Goal: Information Seeking & Learning: Learn about a topic

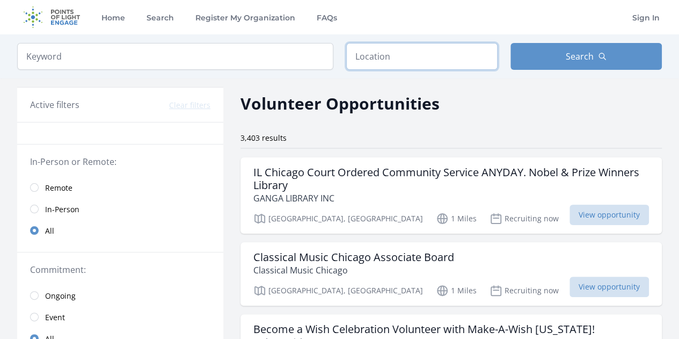
click at [364, 50] on input "text" at bounding box center [421, 56] width 151 height 27
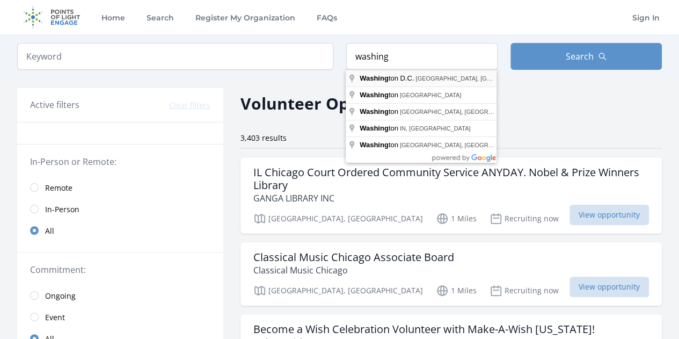
type input "Washington D.C., DC, USA"
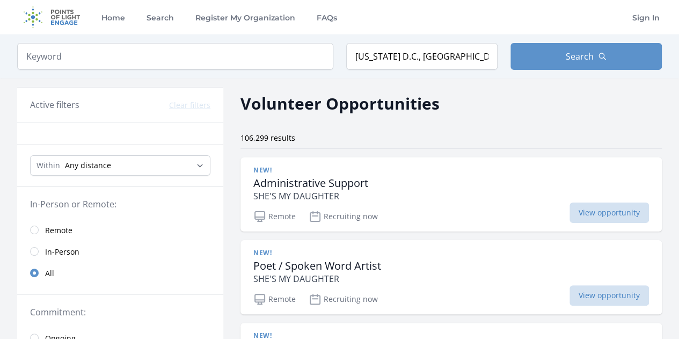
click at [39, 246] on link "In-Person" at bounding box center [120, 250] width 206 height 21
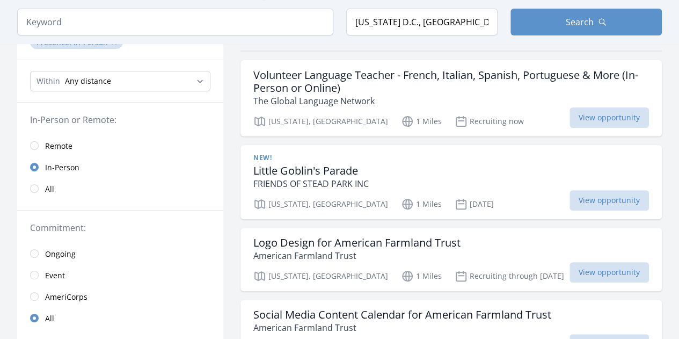
scroll to position [107, 0]
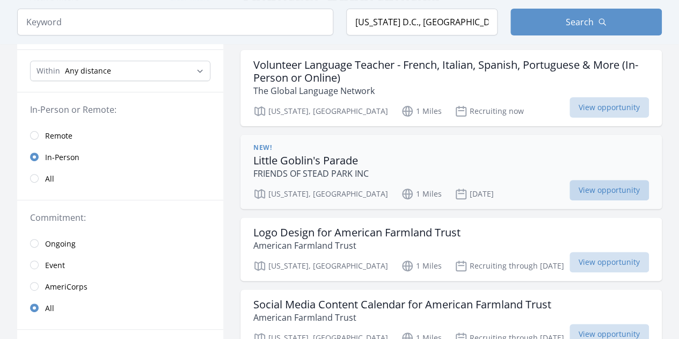
click at [612, 183] on span "View opportunity" at bounding box center [608, 190] width 79 height 20
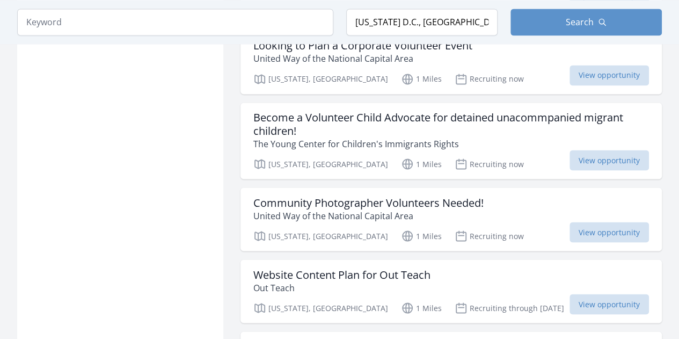
scroll to position [912, 0]
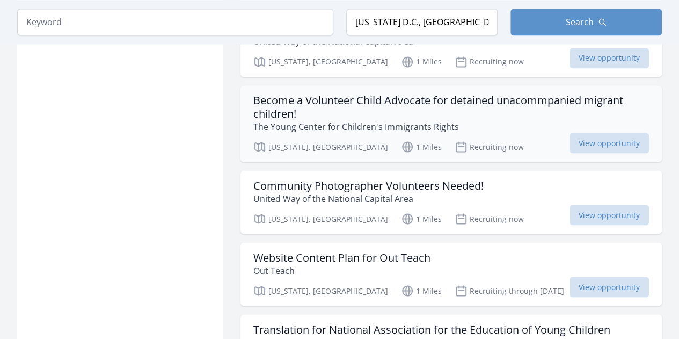
click at [283, 94] on h3 "Become a Volunteer Child Advocate for detained unacommpanied migrant children!" at bounding box center [450, 107] width 395 height 26
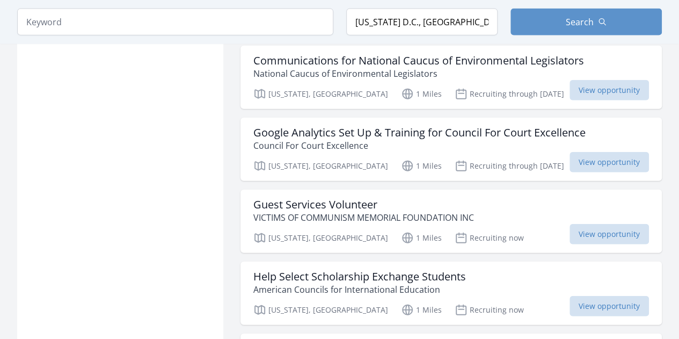
scroll to position [1288, 0]
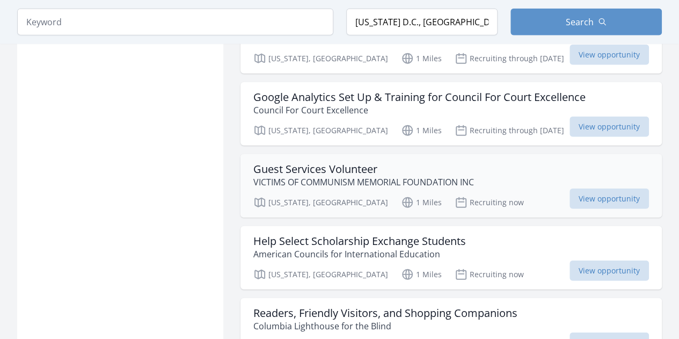
click at [276, 163] on h3 "Guest Services Volunteer" at bounding box center [363, 169] width 221 height 13
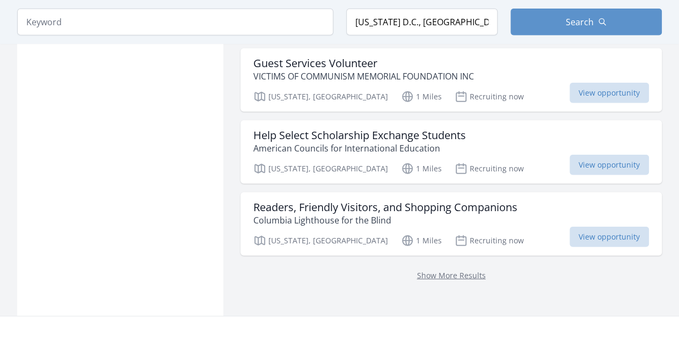
scroll to position [1395, 0]
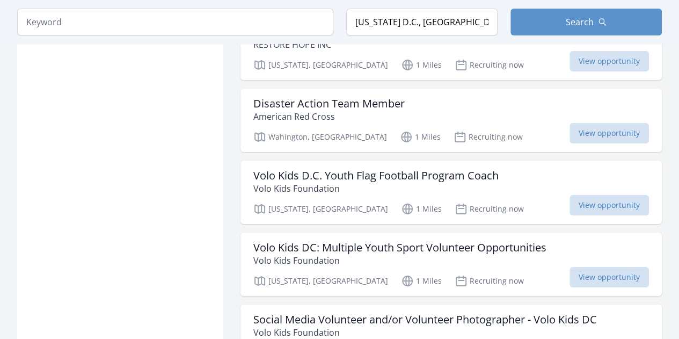
scroll to position [1932, 0]
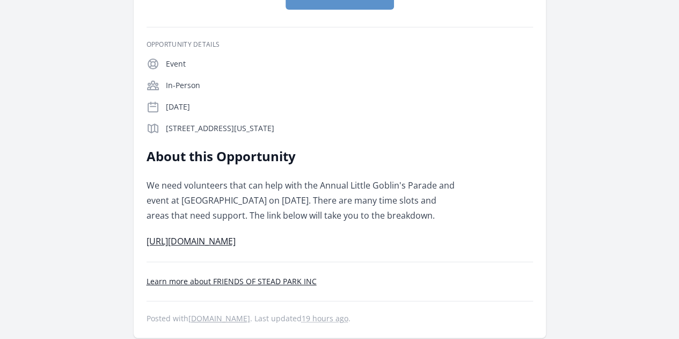
scroll to position [161, 0]
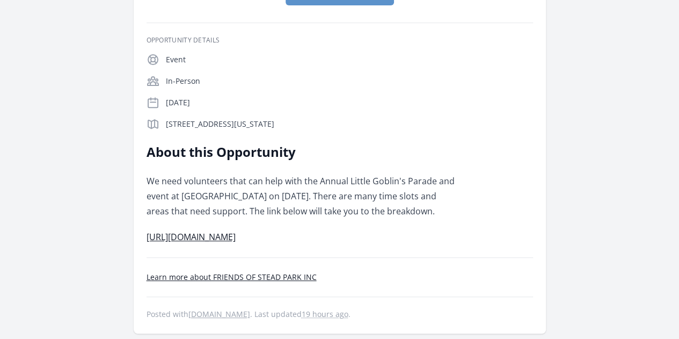
click at [236, 231] on link "[URL][DOMAIN_NAME]" at bounding box center [190, 237] width 89 height 12
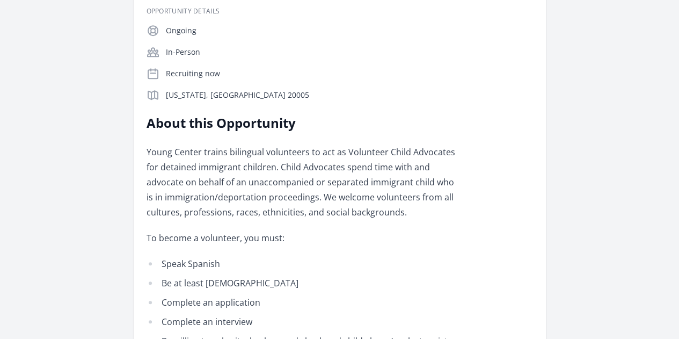
scroll to position [268, 0]
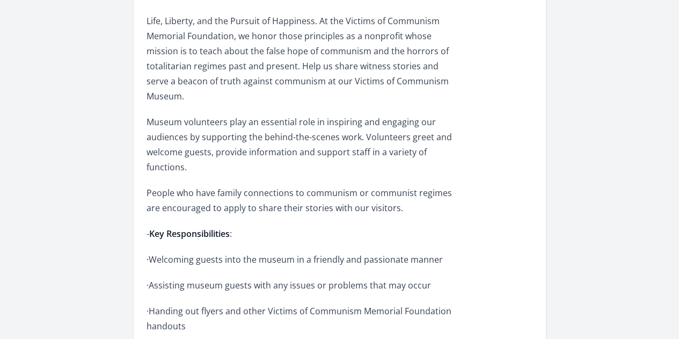
scroll to position [322, 0]
